Goal: Find specific page/section: Find specific page/section

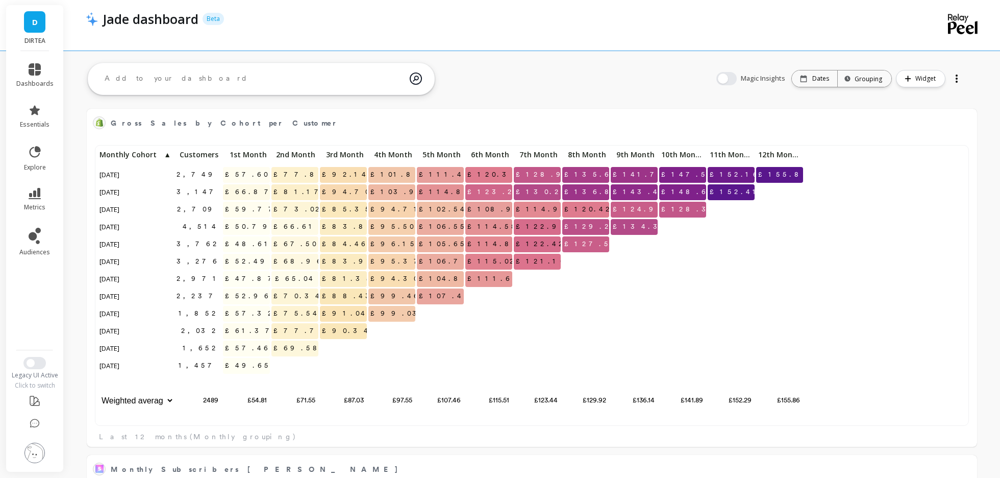
scroll to position [281, 869]
click at [27, 64] on link "dashboards" at bounding box center [34, 75] width 37 height 24
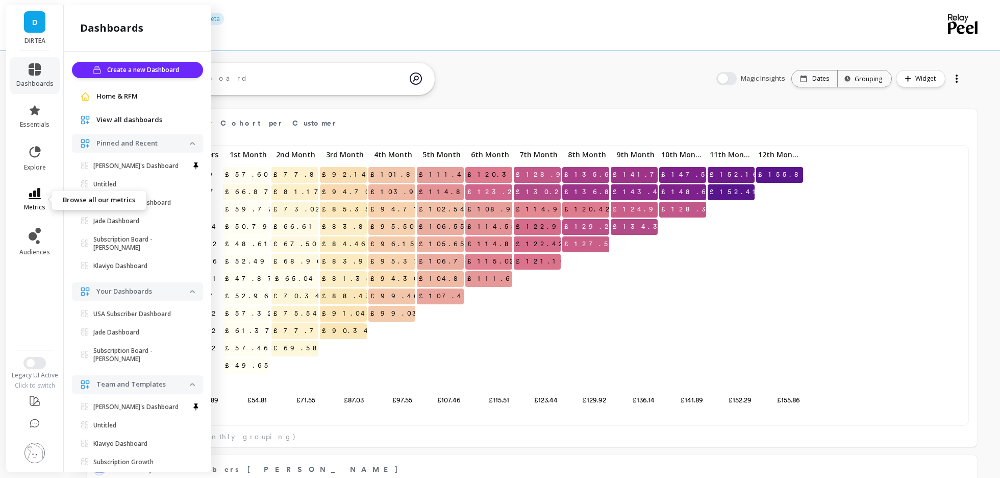
click at [37, 195] on icon at bounding box center [35, 193] width 12 height 11
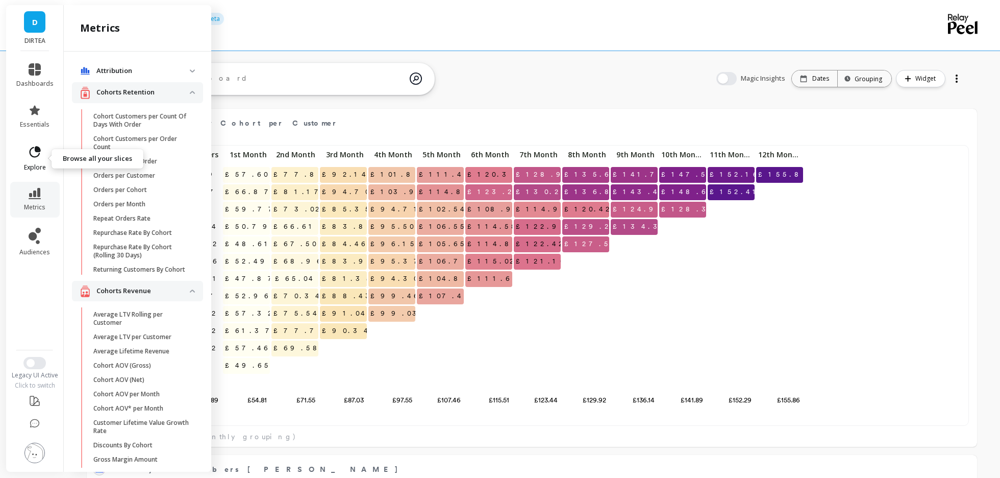
click at [37, 154] on icon at bounding box center [35, 152] width 14 height 14
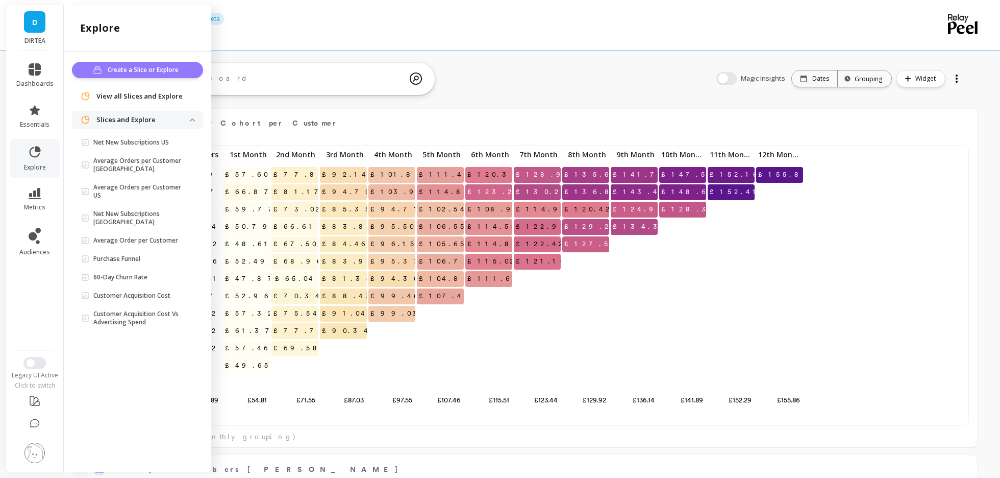
click at [109, 72] on span "Create a Slice or Explore" at bounding box center [145, 70] width 74 height 10
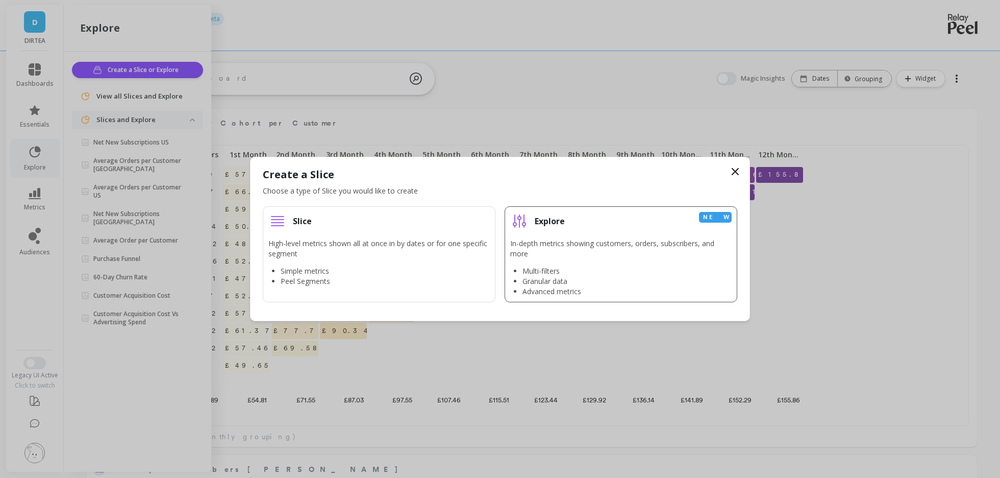
click at [584, 228] on div "Explore New" at bounding box center [620, 221] width 221 height 18
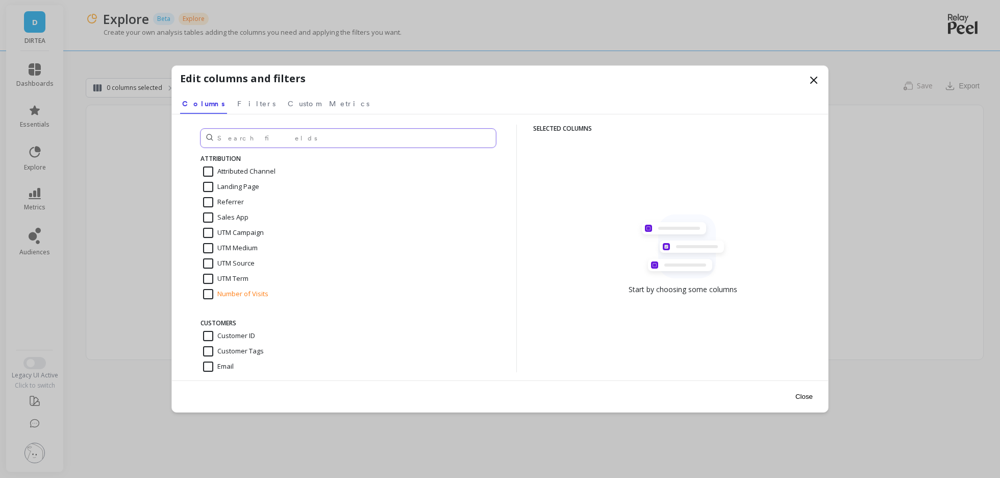
click at [387, 137] on input "text" at bounding box center [348, 138] width 295 height 19
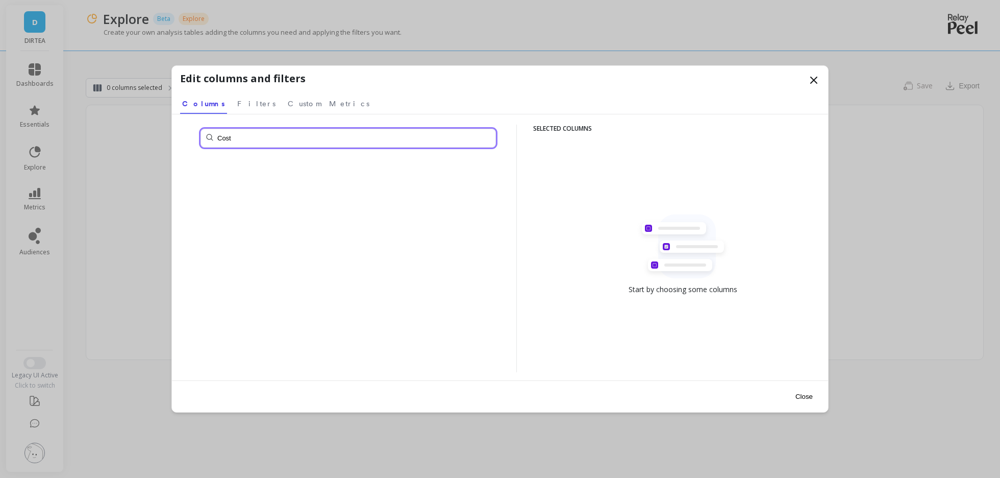
type input "Cost"
click at [310, 101] on nav "Columns Filters Custom Metrics" at bounding box center [500, 101] width 640 height 23
click at [288, 101] on span "Custom Metrics" at bounding box center [329, 103] width 82 height 10
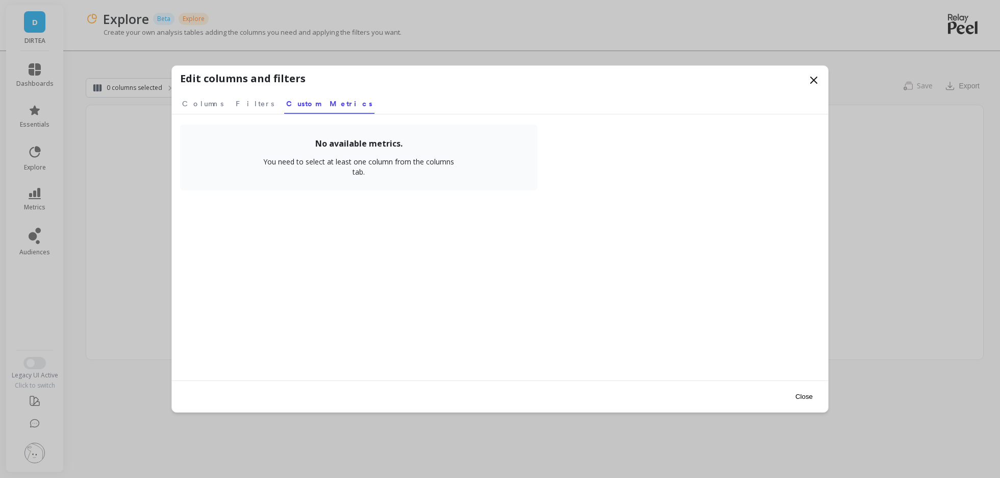
click at [244, 104] on nav "Columns Filters Custom Metrics" at bounding box center [500, 101] width 640 height 23
click at [236, 103] on span "Filters" at bounding box center [255, 103] width 38 height 10
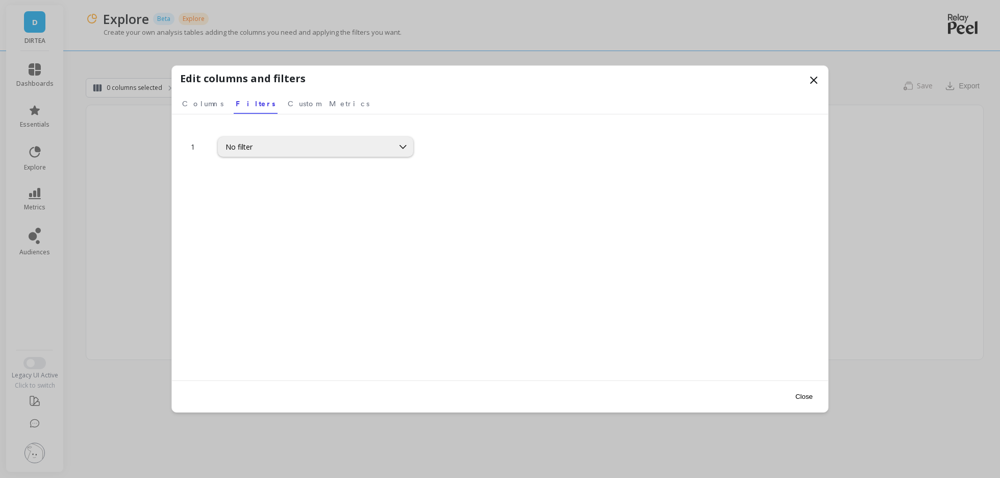
click at [236, 135] on div "No filter" at bounding box center [474, 140] width 512 height 32
click at [236, 144] on div "No filter" at bounding box center [306, 147] width 161 height 10
click at [207, 108] on span "Columns" at bounding box center [202, 103] width 41 height 10
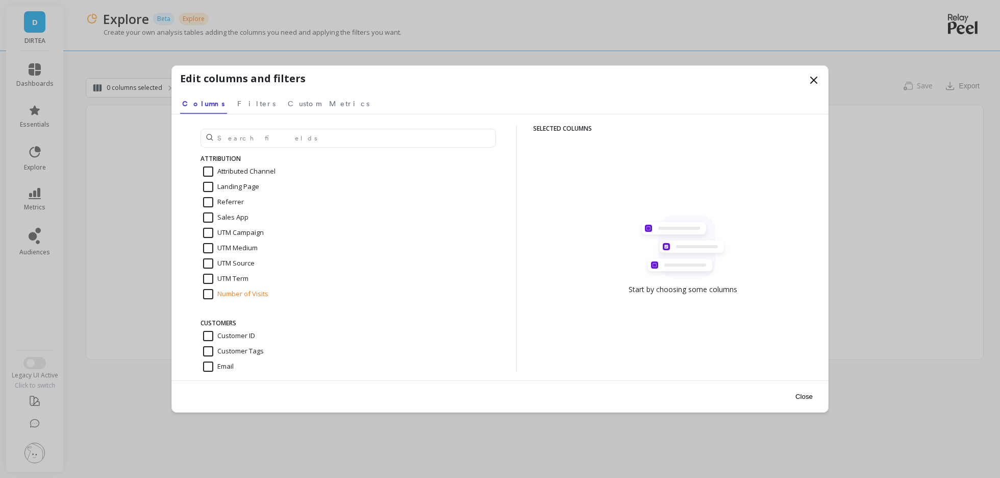
click at [200, 107] on span "Columns" at bounding box center [203, 103] width 43 height 10
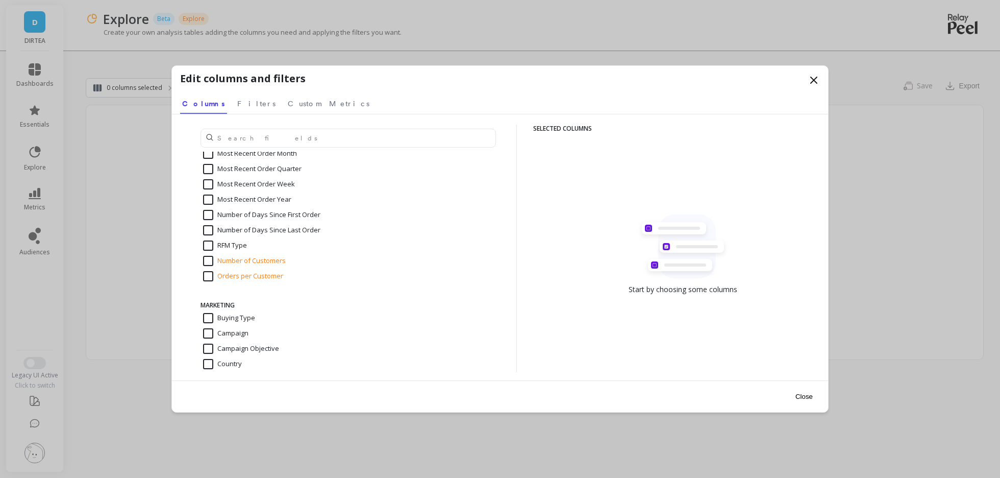
scroll to position [460, 0]
click at [811, 82] on icon at bounding box center [814, 80] width 6 height 6
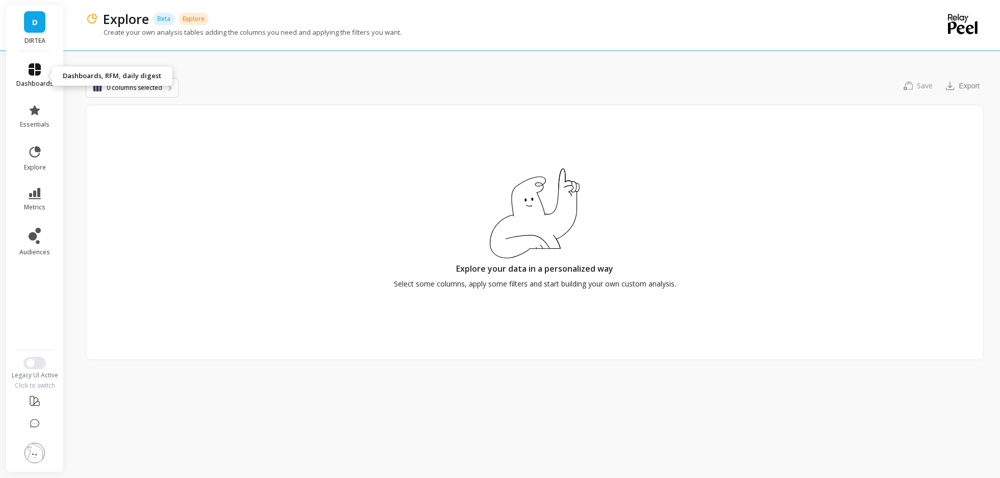
click at [33, 70] on icon at bounding box center [35, 69] width 12 height 12
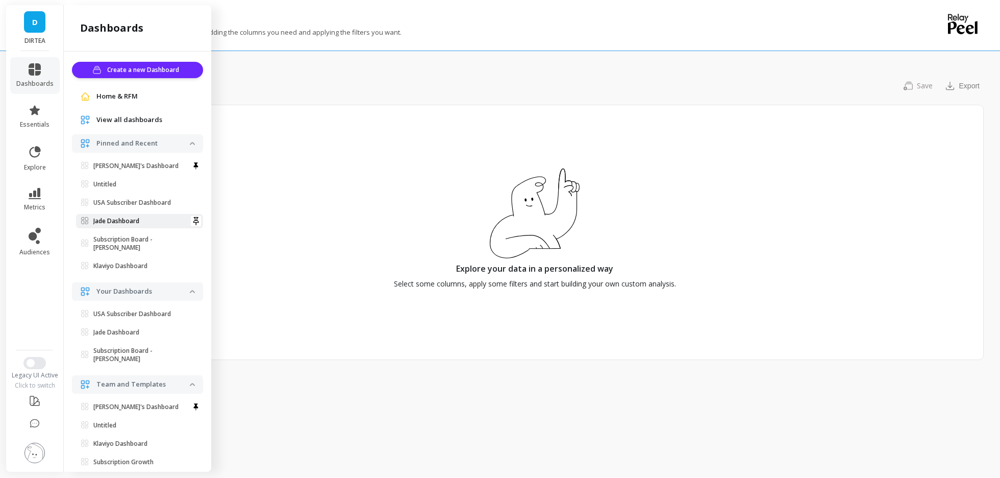
click at [113, 221] on p "Jade Dashboard" at bounding box center [116, 221] width 46 height 8
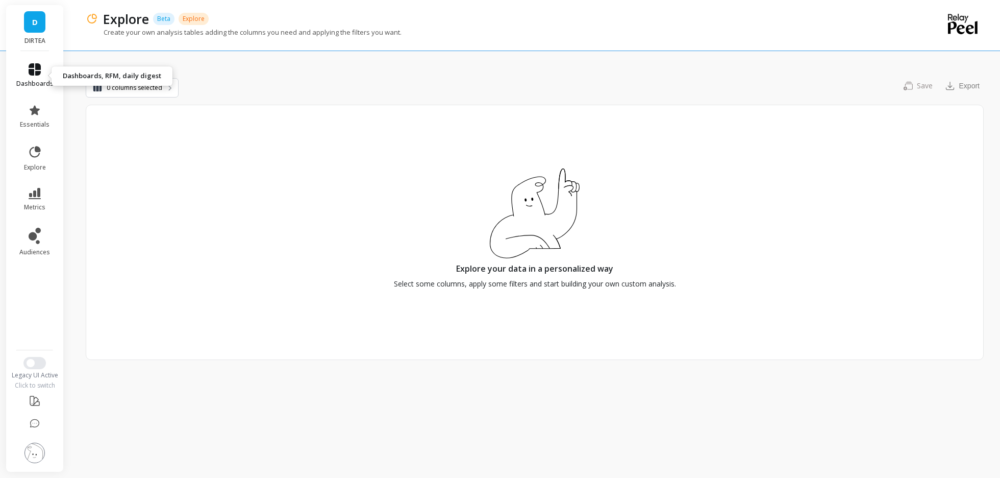
click at [33, 73] on icon at bounding box center [35, 69] width 12 height 12
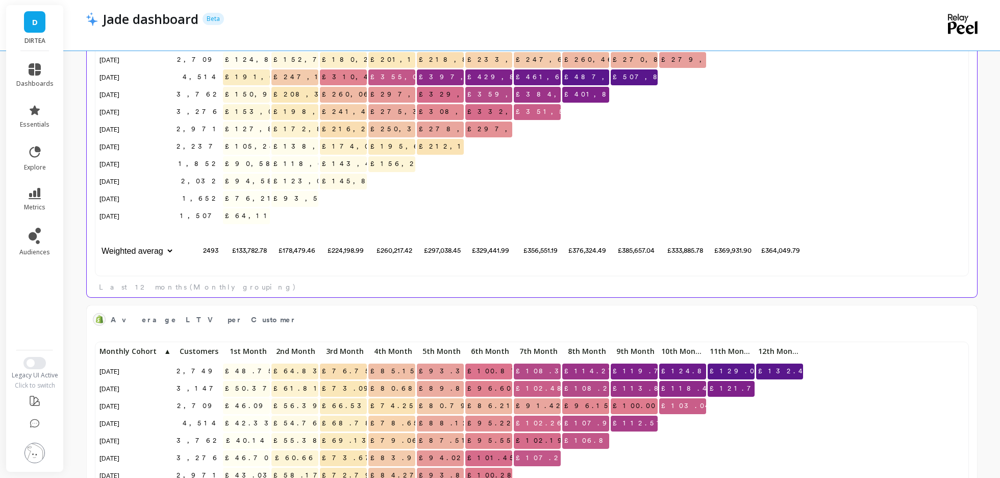
scroll to position [1249, 0]
